Goal: Communication & Community: Answer question/provide support

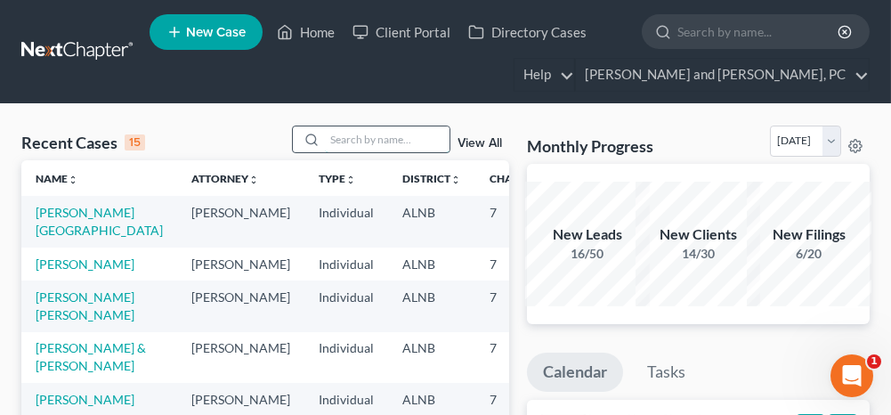
click at [383, 142] on input "search" at bounding box center [387, 139] width 125 height 26
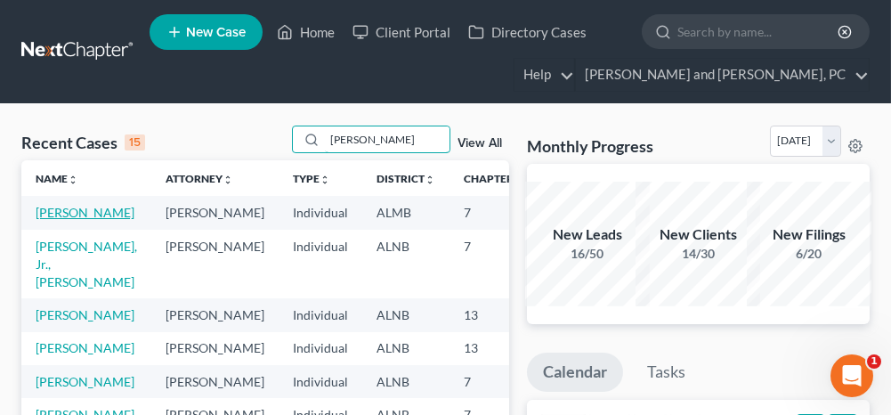
type input "[PERSON_NAME]"
click at [50, 213] on link "[PERSON_NAME]" at bounding box center [85, 212] width 99 height 15
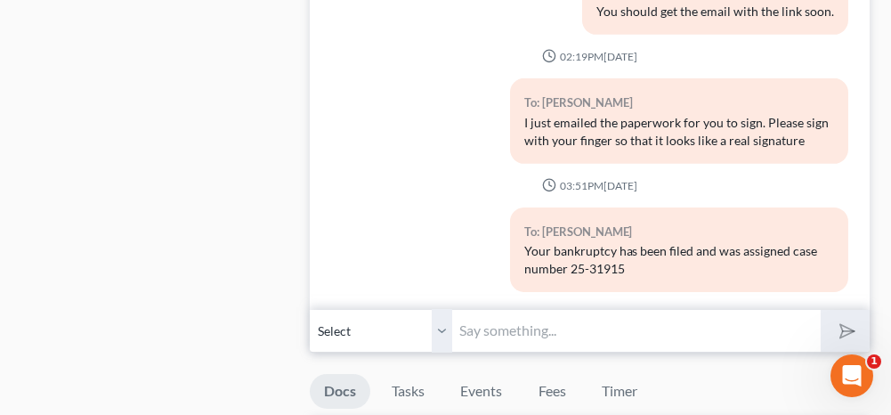
scroll to position [1246, 0]
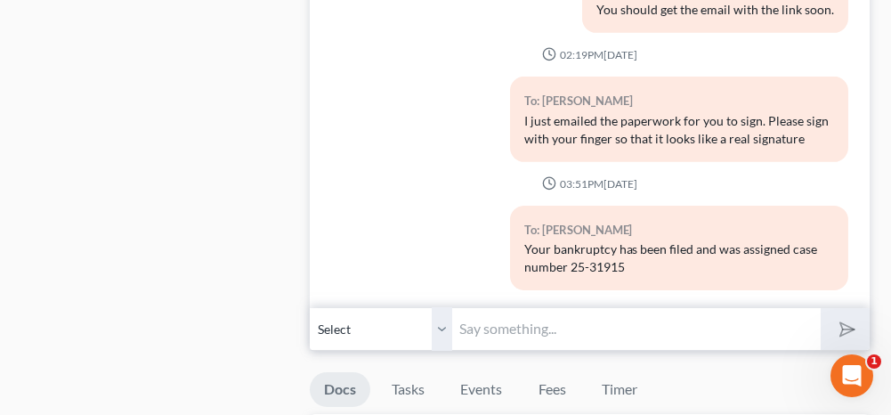
click at [485, 317] on input "text" at bounding box center [635, 329] width 367 height 44
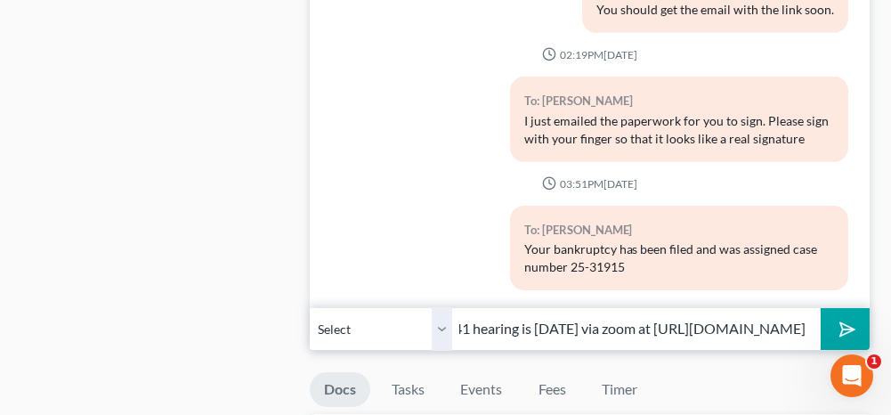
scroll to position [0, 222]
type input "Your 341 hearing is [DATE] via zoom at [URL][DOMAIN_NAME]"
click at [846, 318] on polygon "submit" at bounding box center [843, 328] width 21 height 21
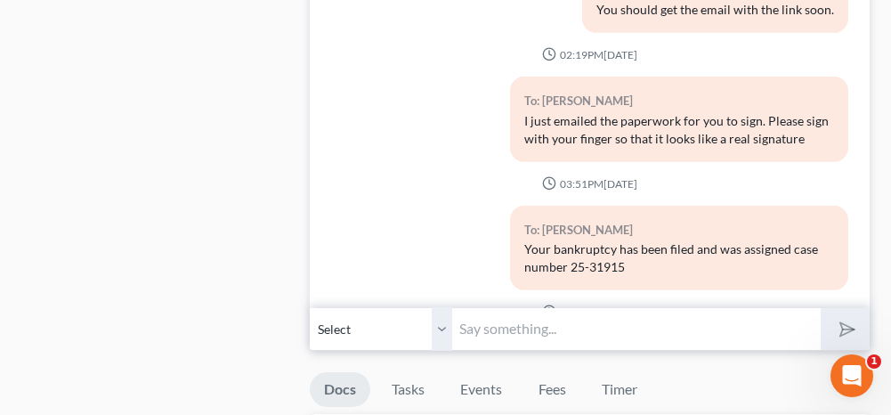
scroll to position [1943, 0]
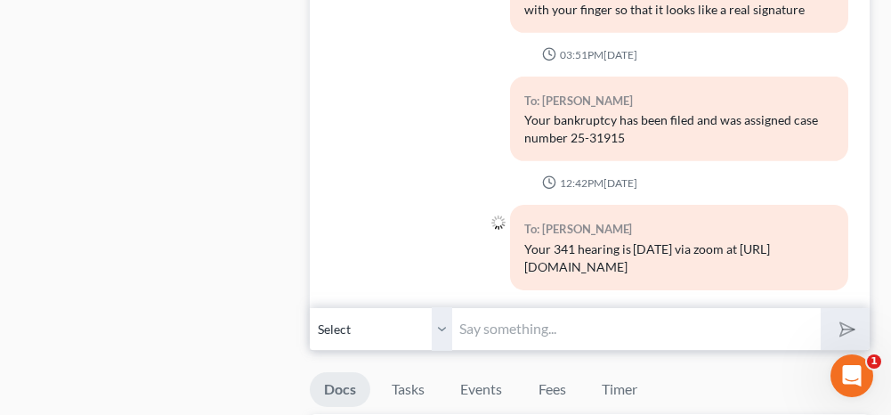
click at [478, 314] on input "text" at bounding box center [635, 329] width 367 height 44
click at [461, 317] on input "[DATE] 9 am" at bounding box center [635, 329] width 367 height 44
click at [647, 322] on input "*[DATE] 9 am" at bounding box center [635, 329] width 367 height 44
type input "*[DATE] 9 am*"
click at [839, 308] on button "submit" at bounding box center [844, 329] width 49 height 42
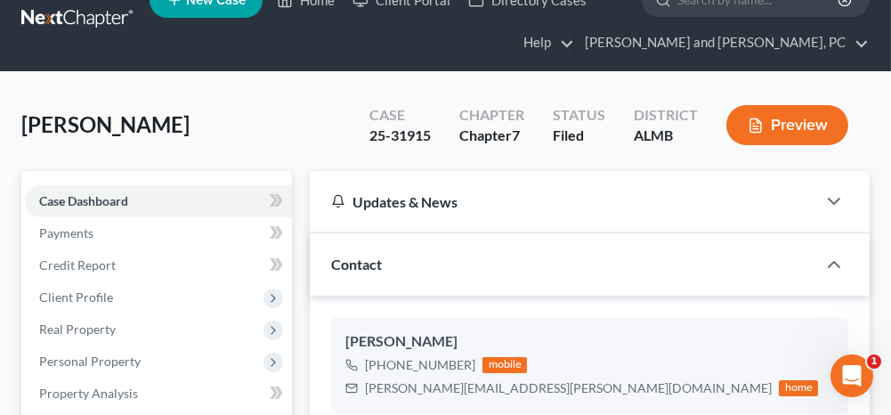
scroll to position [0, 0]
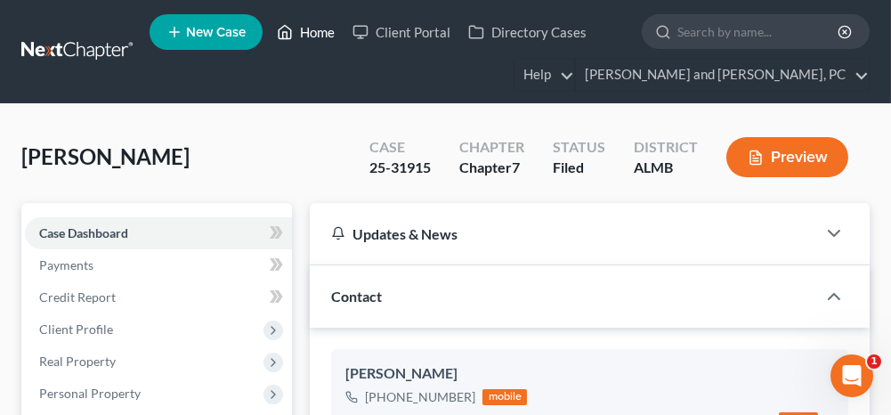
click at [320, 35] on link "Home" at bounding box center [306, 32] width 76 height 32
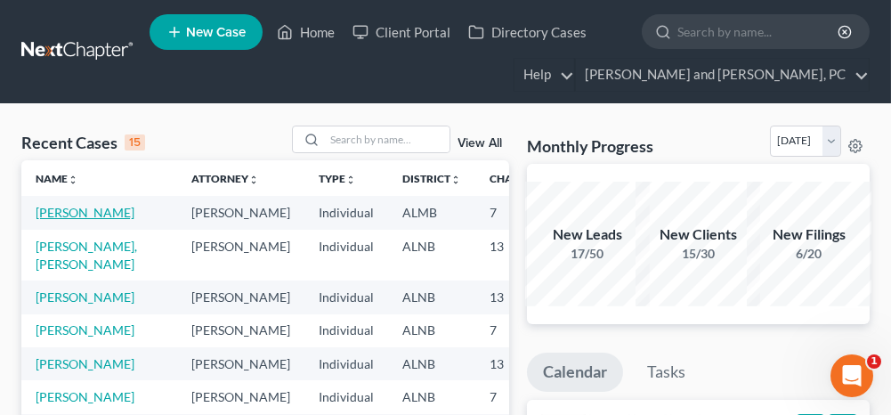
click at [90, 206] on link "[PERSON_NAME]" at bounding box center [85, 212] width 99 height 15
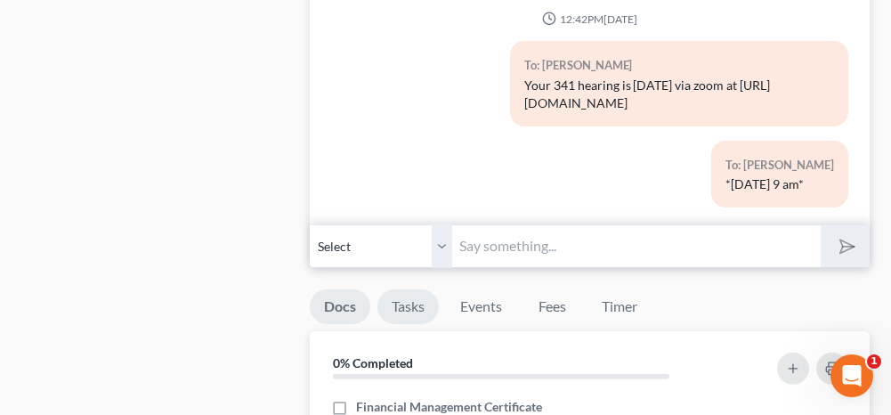
scroll to position [1334, 0]
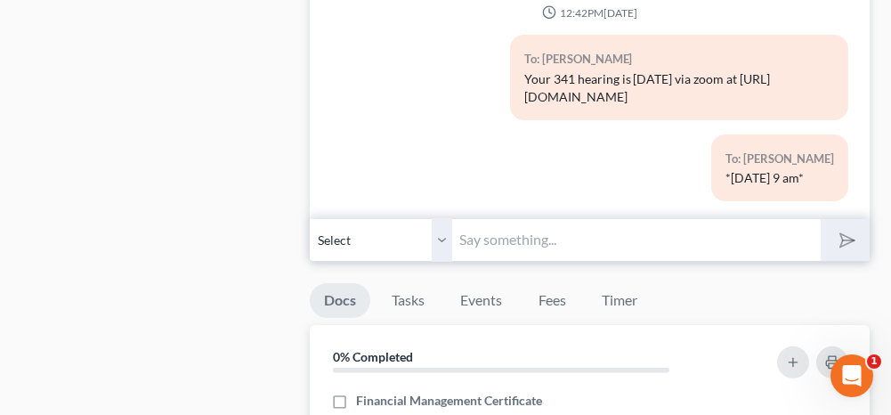
click at [548, 231] on input "text" at bounding box center [635, 240] width 367 height 44
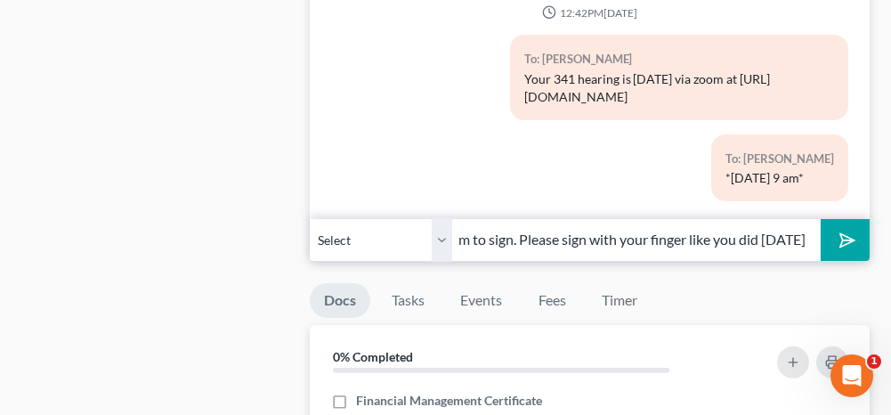
scroll to position [0, 250]
type input "I'm going to email you a corrected form to sign. Please sign with your finger l…"
click at [838, 230] on icon "submit" at bounding box center [843, 239] width 25 height 25
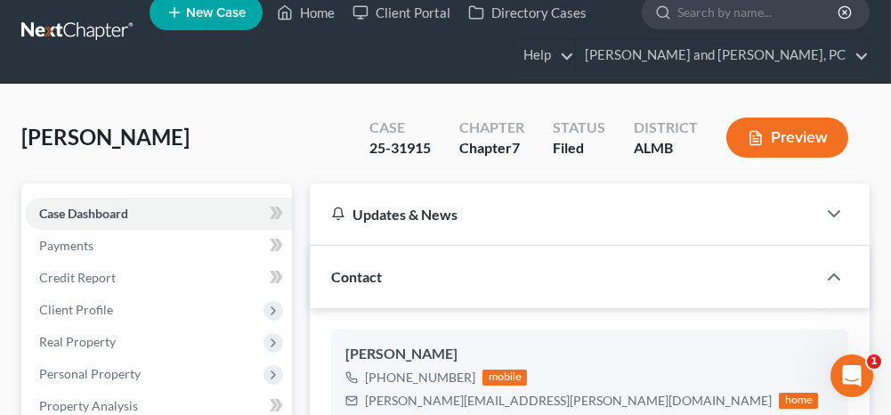
scroll to position [0, 0]
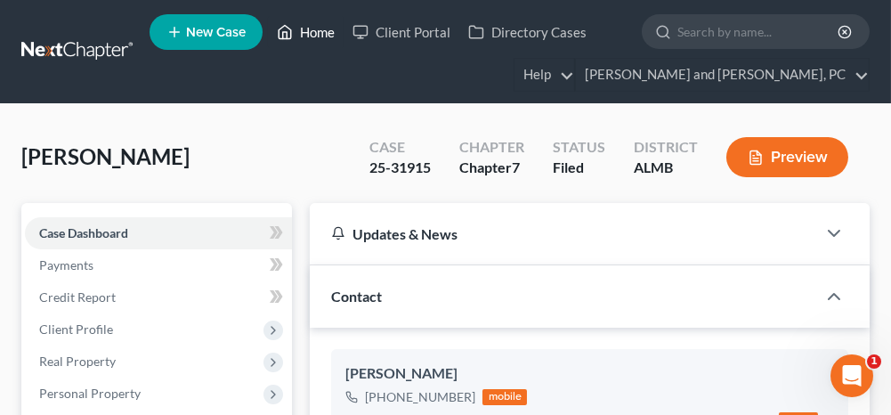
click at [312, 28] on link "Home" at bounding box center [306, 32] width 76 height 32
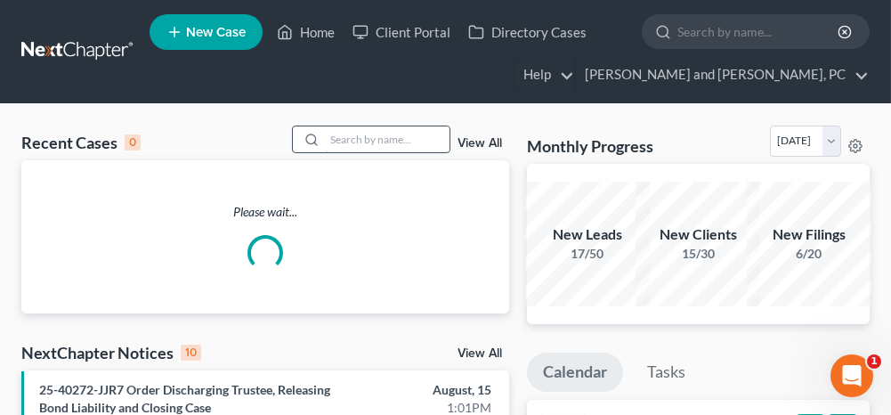
click at [357, 135] on input "search" at bounding box center [387, 139] width 125 height 26
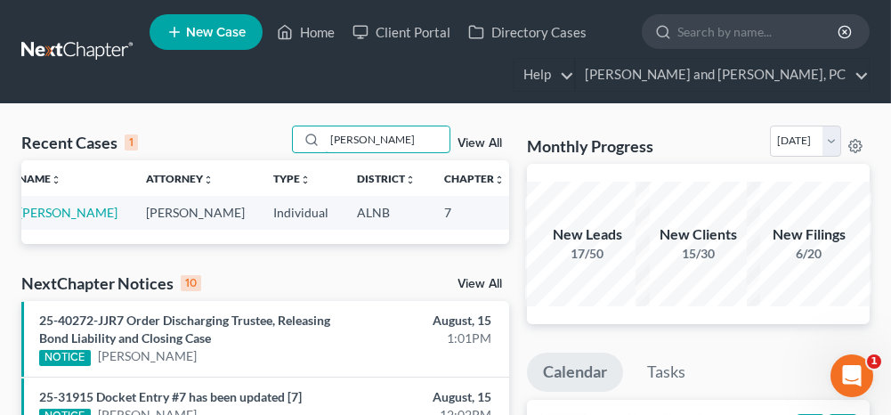
scroll to position [0, 23]
drag, startPoint x: 382, startPoint y: 138, endPoint x: 346, endPoint y: 141, distance: 35.7
click at [346, 141] on input "[PERSON_NAME]" at bounding box center [387, 139] width 125 height 26
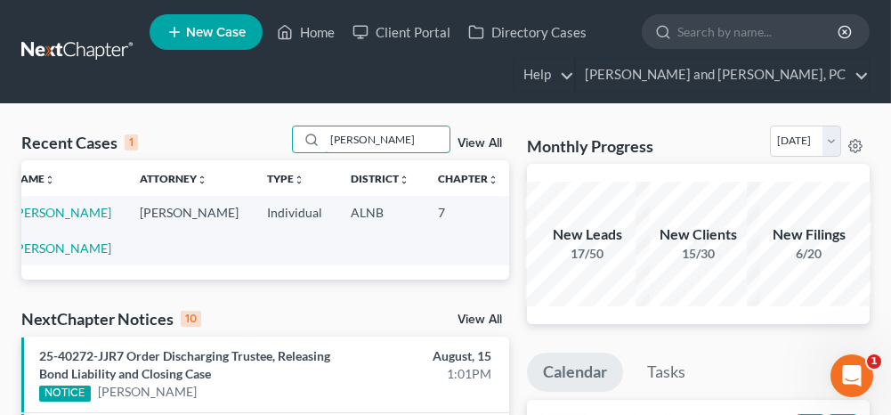
type input "[PERSON_NAME]"
drag, startPoint x: 373, startPoint y: 136, endPoint x: 328, endPoint y: 146, distance: 45.5
click at [328, 146] on input "[PERSON_NAME]" at bounding box center [387, 139] width 125 height 26
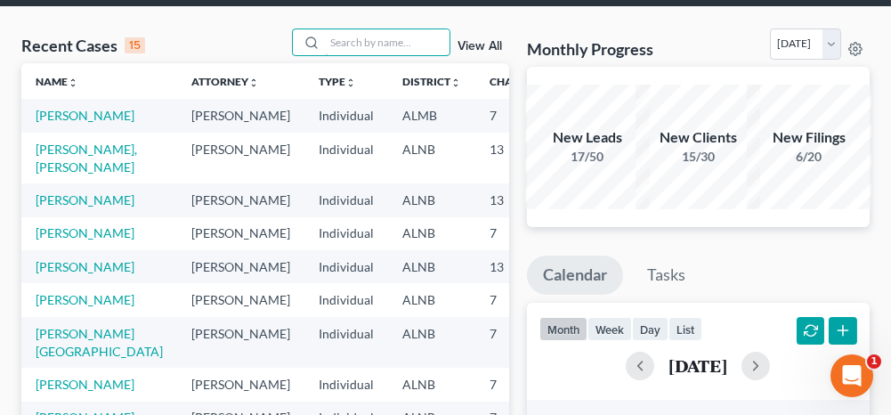
scroll to position [0, 0]
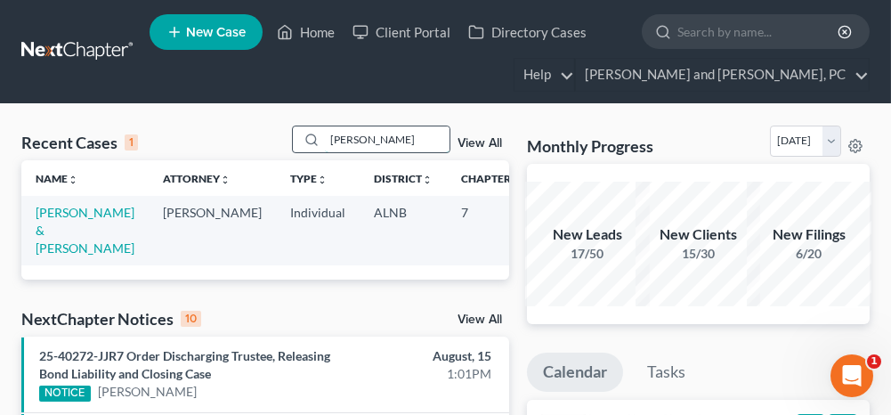
drag, startPoint x: 367, startPoint y: 134, endPoint x: 349, endPoint y: 137, distance: 18.0
click at [349, 137] on input "[PERSON_NAME]" at bounding box center [387, 139] width 125 height 26
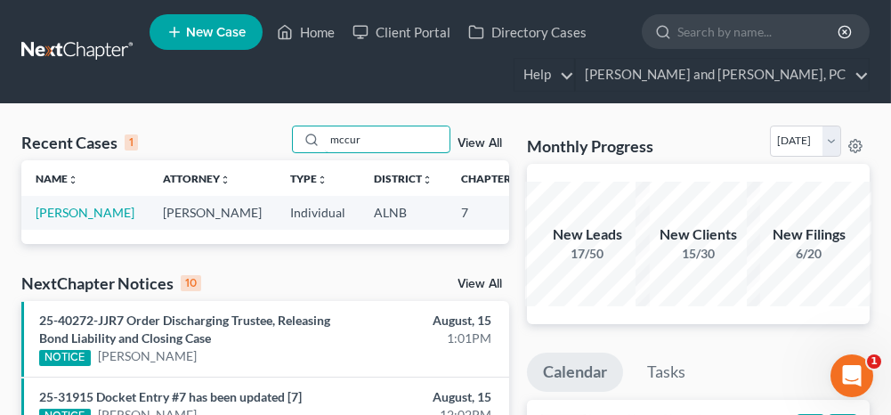
type input "mccur"
